Goal: Task Accomplishment & Management: Use online tool/utility

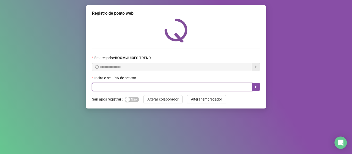
click at [154, 88] on input "text" at bounding box center [172, 87] width 160 height 8
type input "****"
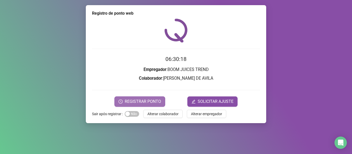
click at [138, 104] on span "REGISTRAR PONTO" at bounding box center [143, 102] width 36 height 6
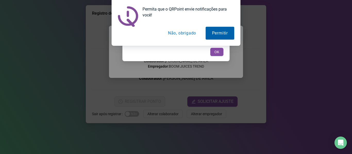
click at [220, 36] on button "Permitir" at bounding box center [220, 33] width 29 height 13
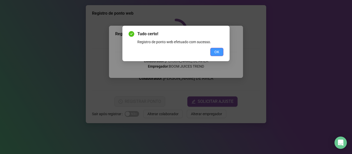
click at [220, 51] on button "OK" at bounding box center [216, 52] width 13 height 8
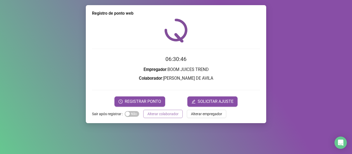
click at [160, 114] on span "Alterar colaborador" at bounding box center [162, 114] width 31 height 6
